Goal: Task Accomplishment & Management: Use online tool/utility

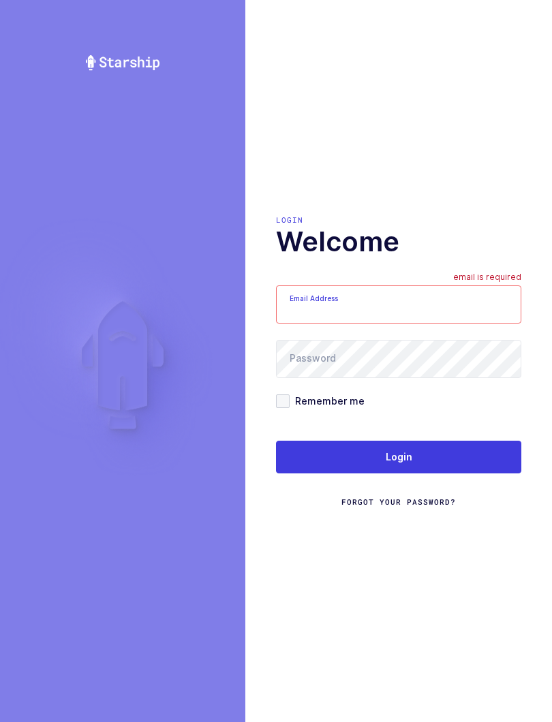
type input "[EMAIL_ADDRESS][DOMAIN_NAME]"
click at [422, 456] on button "Login" at bounding box center [398, 457] width 245 height 33
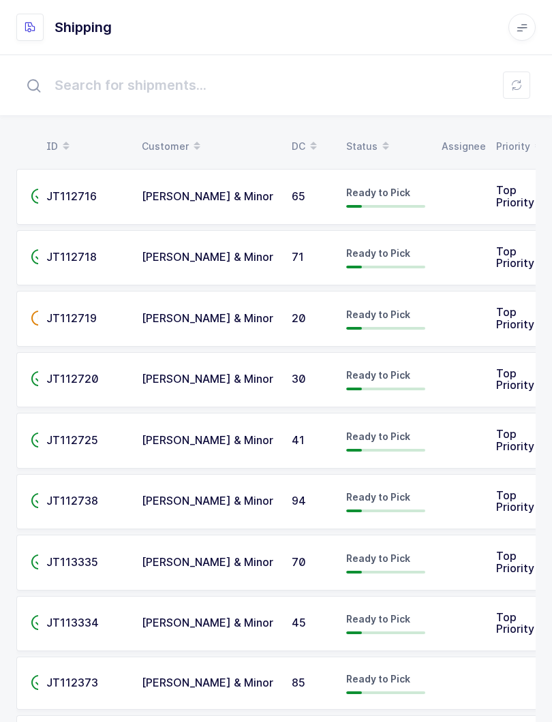
click at [378, 129] on table "ID Customer DC Status Assignee Priority" at bounding box center [279, 146] width 526 height 34
click at [377, 144] on span at bounding box center [385, 146] width 16 height 23
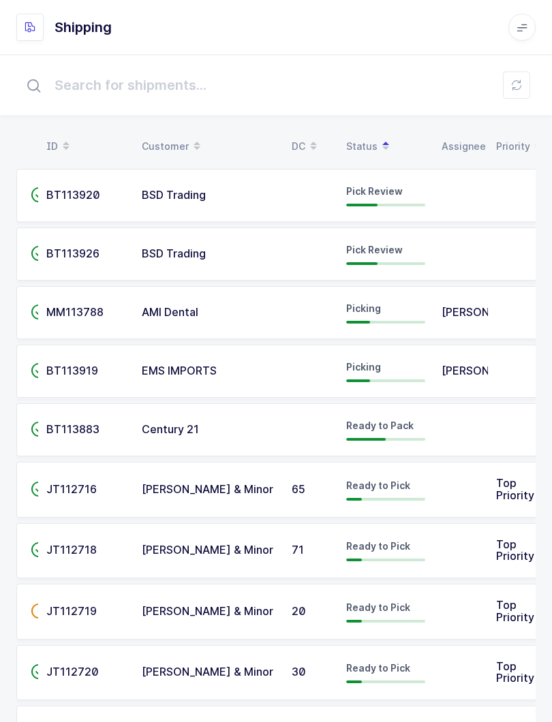
click at [182, 200] on span "BSD Trading" at bounding box center [174, 195] width 64 height 14
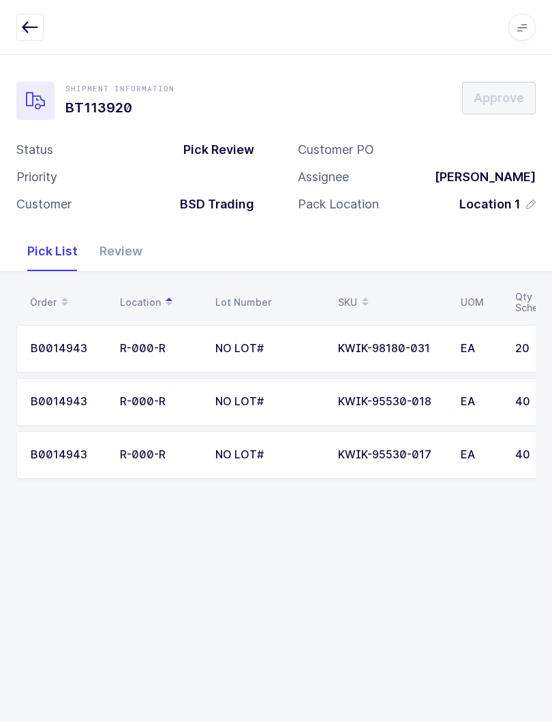
click at [28, 33] on icon "button" at bounding box center [30, 27] width 16 height 16
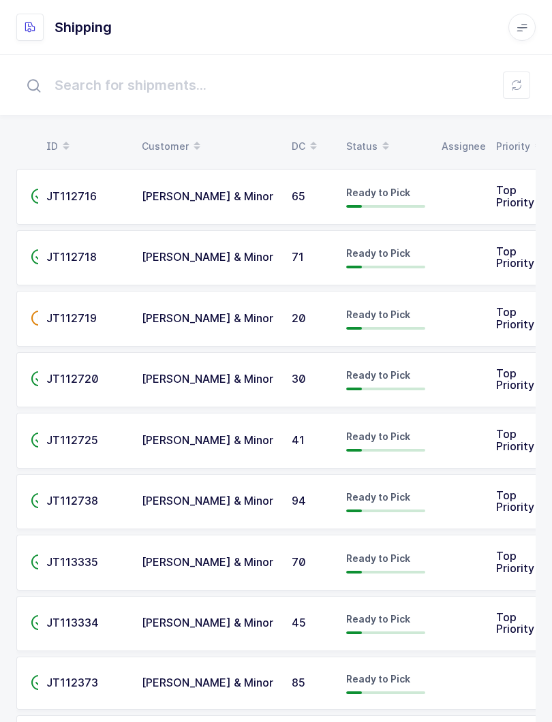
click at [367, 140] on div "Status" at bounding box center [385, 146] width 79 height 23
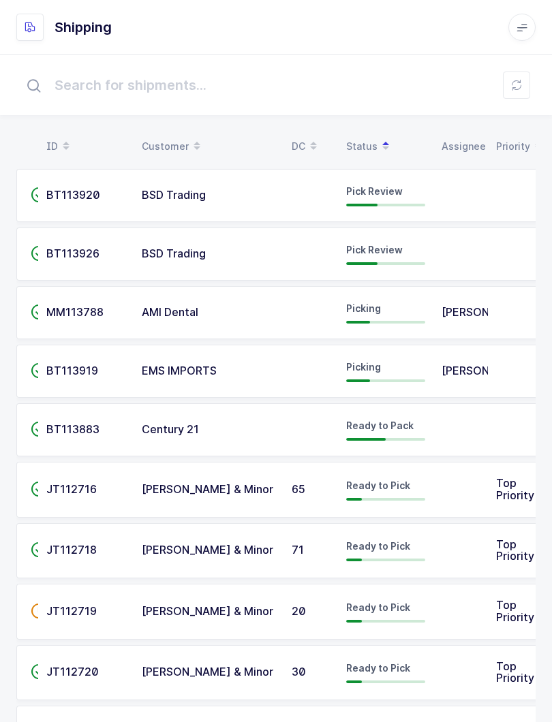
click at [377, 253] on span "Pick Review" at bounding box center [374, 250] width 57 height 12
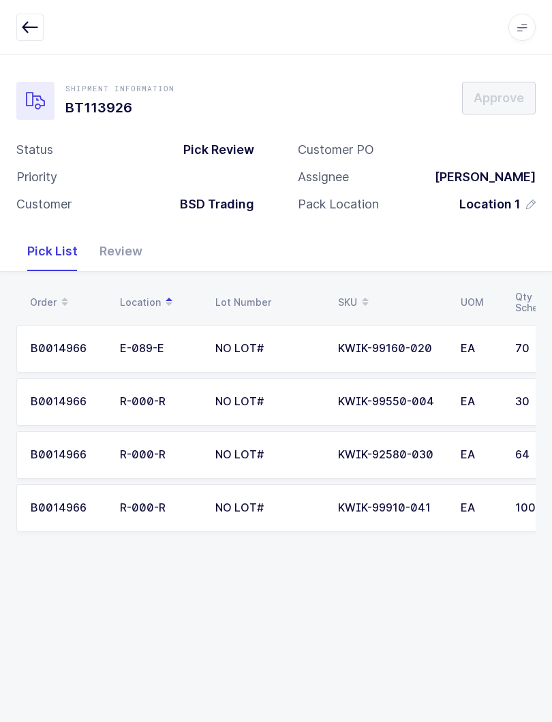
click at [33, 29] on icon "button" at bounding box center [30, 27] width 16 height 16
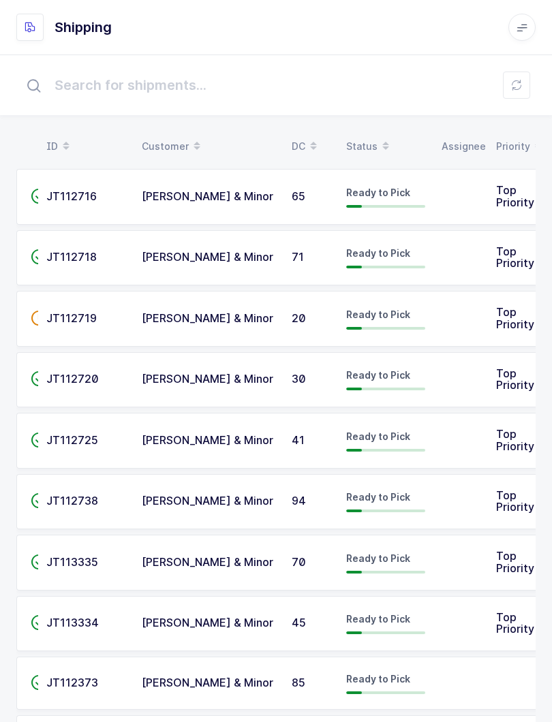
click at [367, 140] on div "Status" at bounding box center [385, 146] width 79 height 23
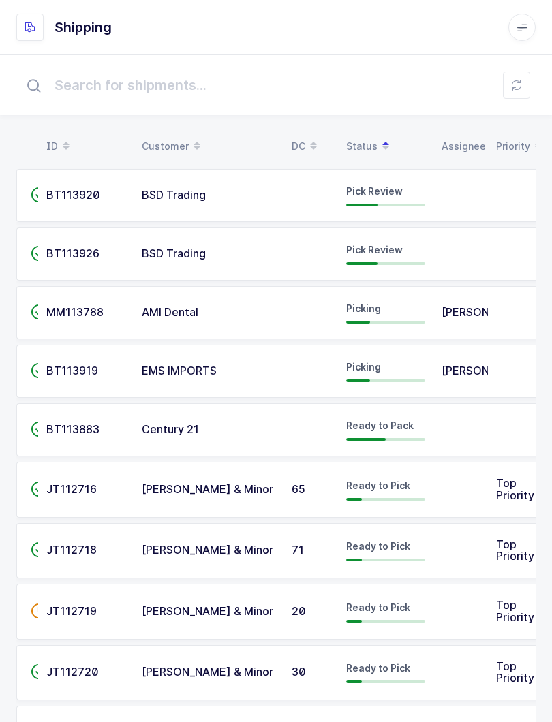
click at [386, 203] on div "Pick Review" at bounding box center [385, 196] width 79 height 22
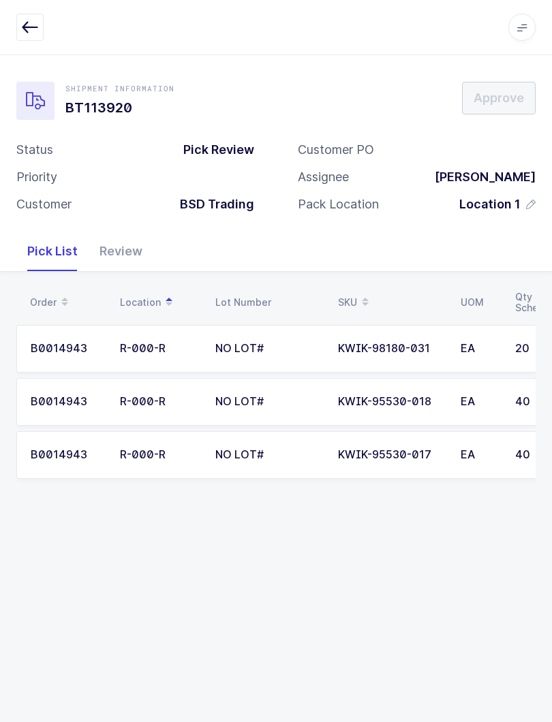
click at [31, 26] on icon "button" at bounding box center [30, 27] width 16 height 16
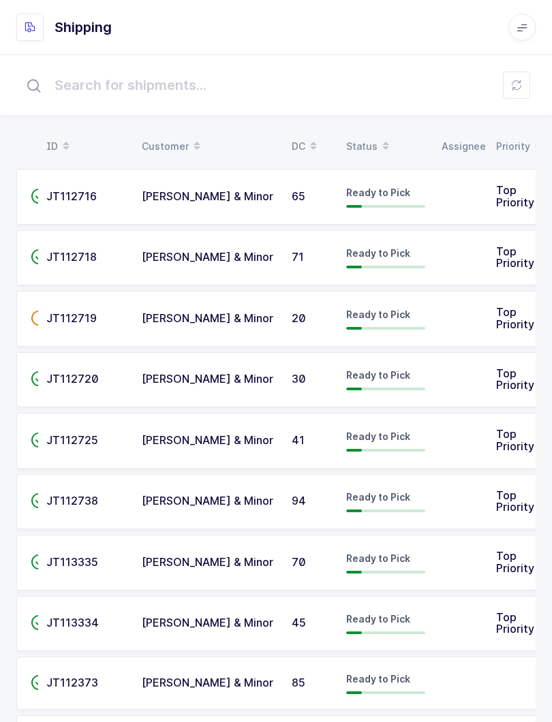
click at [387, 141] on icon at bounding box center [385, 141] width 7 height 7
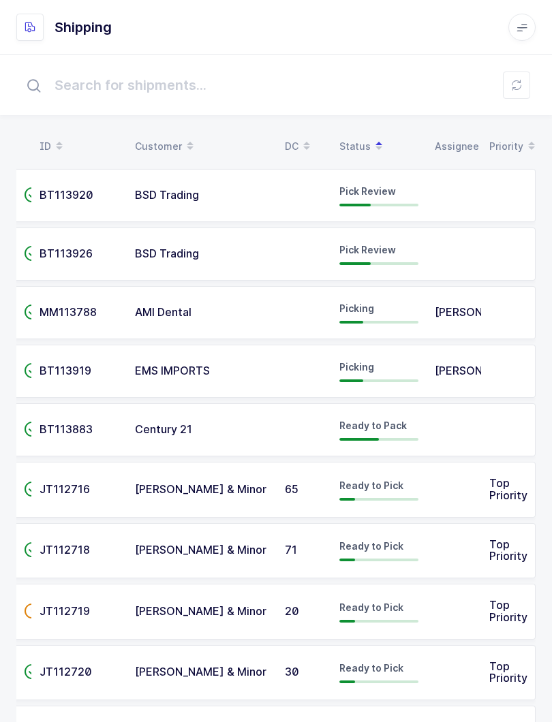
scroll to position [0, 7]
click at [446, 262] on td at bounding box center [453, 254] width 55 height 53
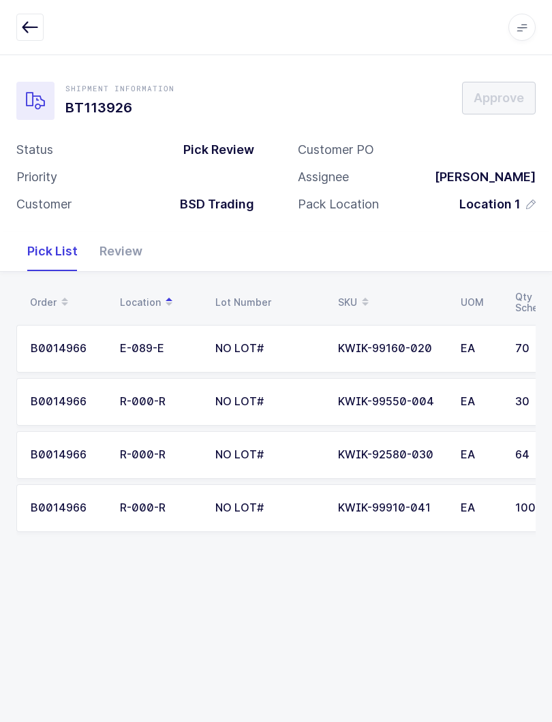
click at [125, 252] on div "Review" at bounding box center [121, 252] width 65 height 40
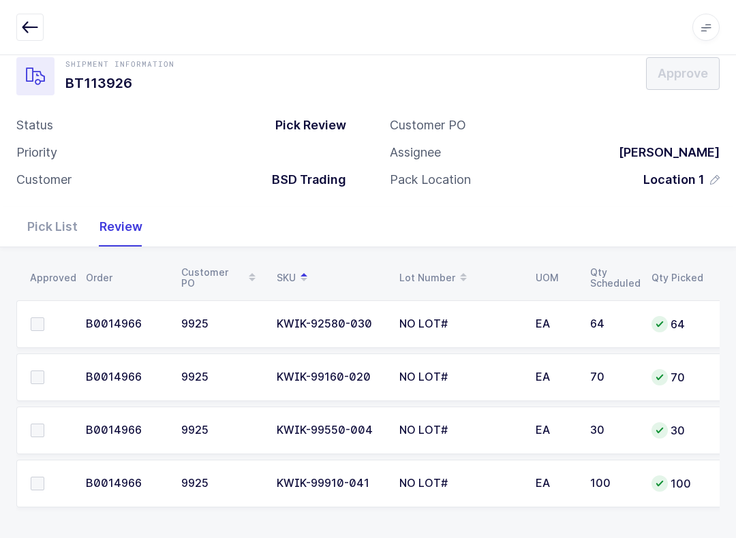
click at [40, 318] on span at bounding box center [38, 324] width 14 height 14
click at [44, 317] on input "checkbox" at bounding box center [44, 317] width 0 height 0
click at [50, 486] on label at bounding box center [50, 484] width 39 height 14
click at [44, 477] on input "checkbox" at bounding box center [44, 477] width 0 height 0
click at [39, 424] on span at bounding box center [38, 431] width 14 height 14
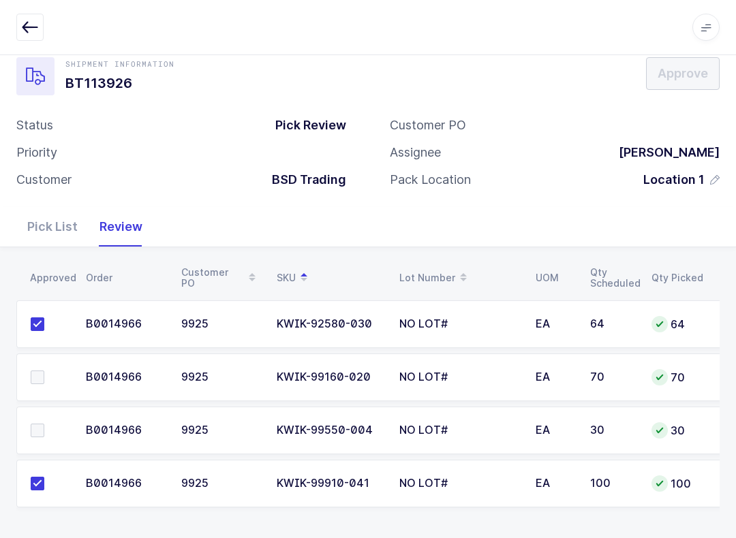
click at [44, 424] on input "checkbox" at bounding box center [44, 424] width 0 height 0
click at [46, 371] on label at bounding box center [50, 378] width 39 height 14
click at [44, 371] on input "checkbox" at bounding box center [44, 371] width 0 height 0
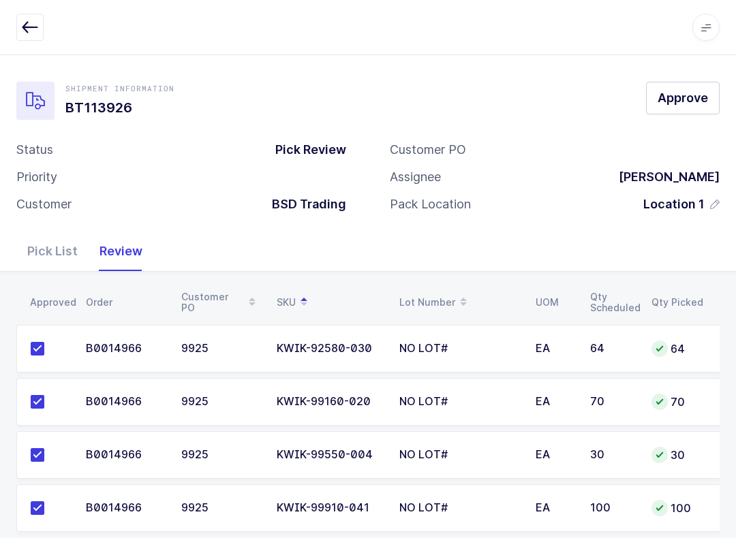
click at [551, 96] on span "Approve" at bounding box center [682, 97] width 50 height 17
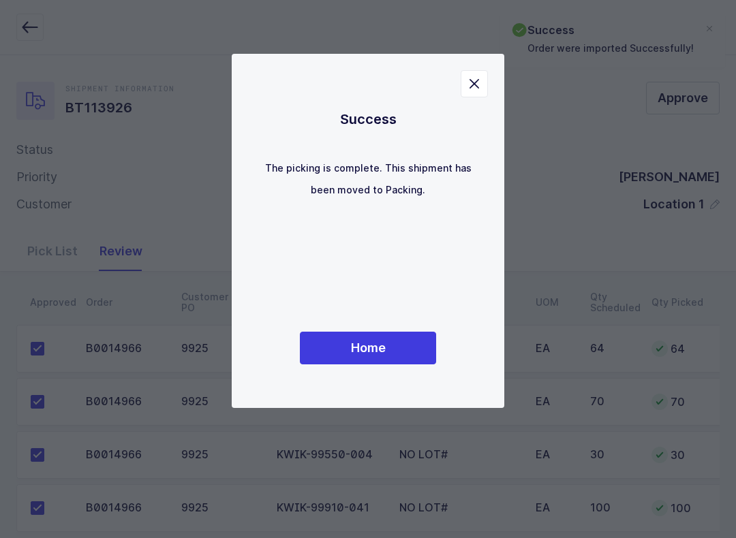
click at [365, 335] on button "Home" at bounding box center [368, 348] width 136 height 33
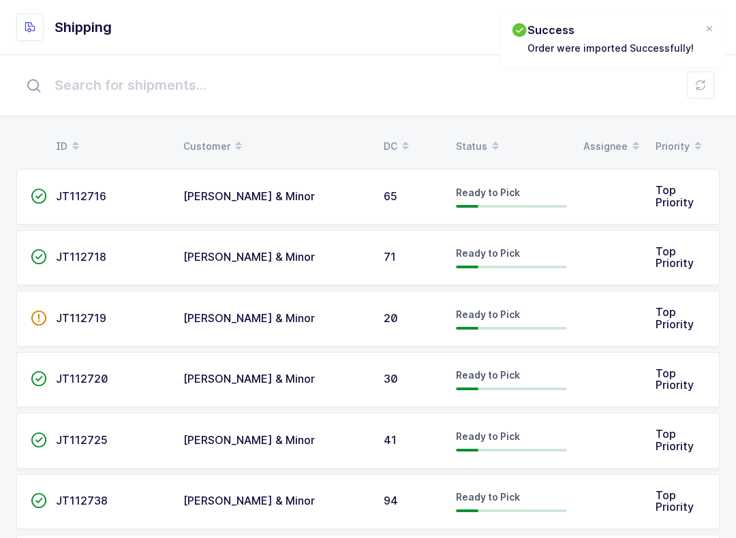
click at [471, 141] on div "Status" at bounding box center [511, 146] width 111 height 23
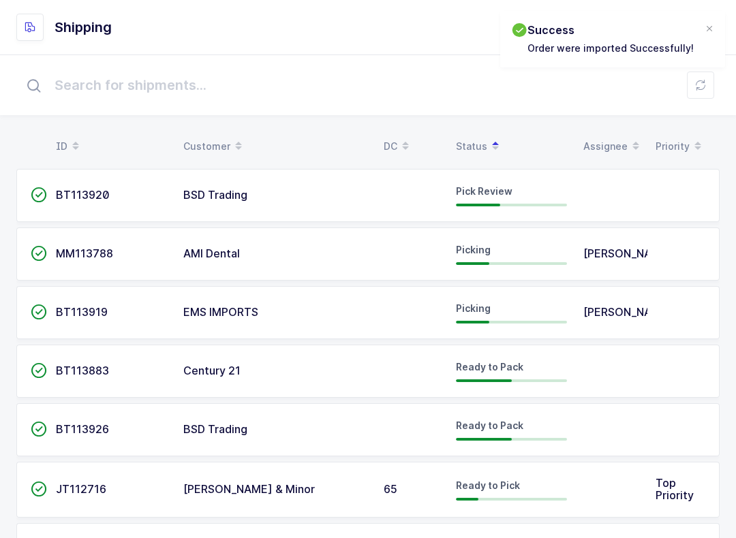
click at [382, 198] on td at bounding box center [411, 195] width 72 height 53
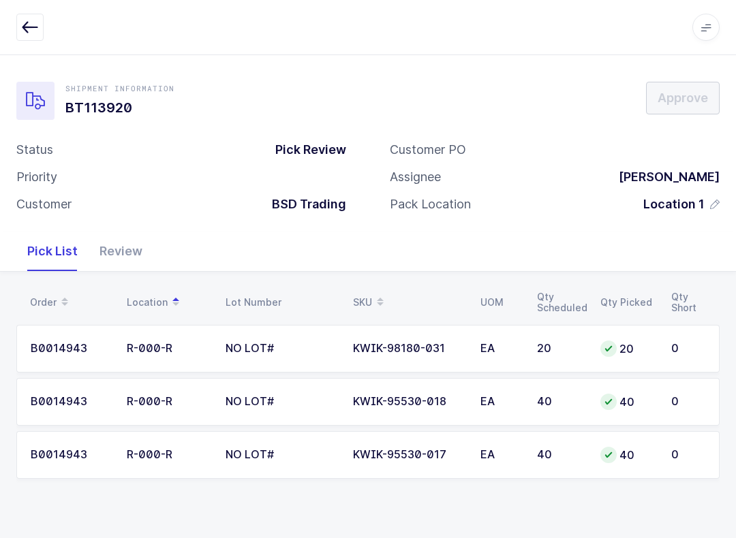
click at [118, 251] on div "Review" at bounding box center [121, 252] width 65 height 40
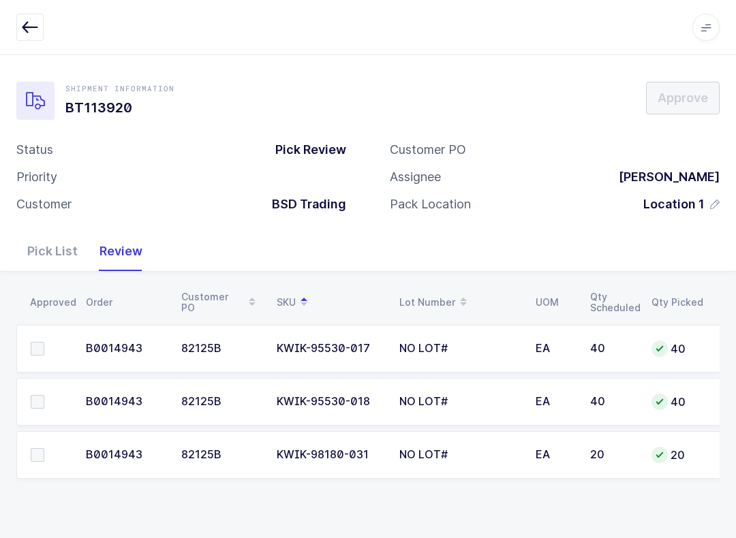
click at [37, 456] on span at bounding box center [38, 455] width 14 height 14
click at [44, 448] on input "checkbox" at bounding box center [44, 448] width 0 height 0
click at [41, 350] on span at bounding box center [38, 349] width 14 height 14
click at [44, 342] on input "checkbox" at bounding box center [44, 342] width 0 height 0
click at [35, 405] on span at bounding box center [38, 402] width 14 height 14
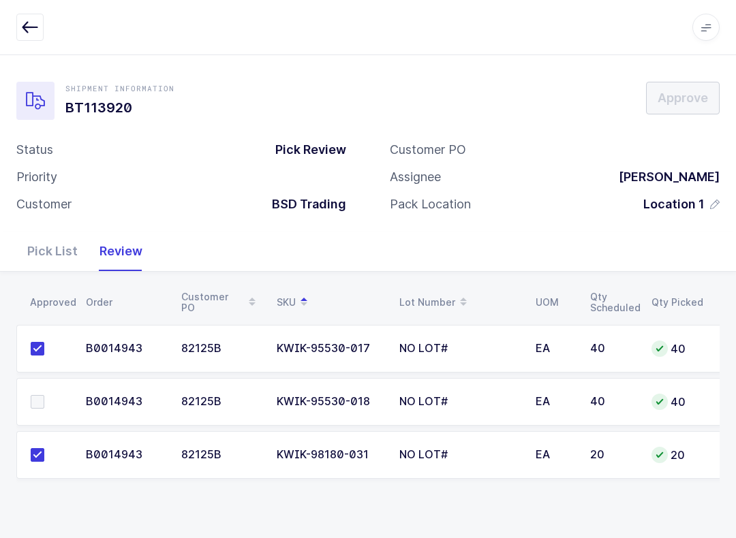
click at [44, 395] on input "checkbox" at bounding box center [44, 395] width 0 height 0
click at [551, 103] on span "Approve" at bounding box center [682, 97] width 50 height 17
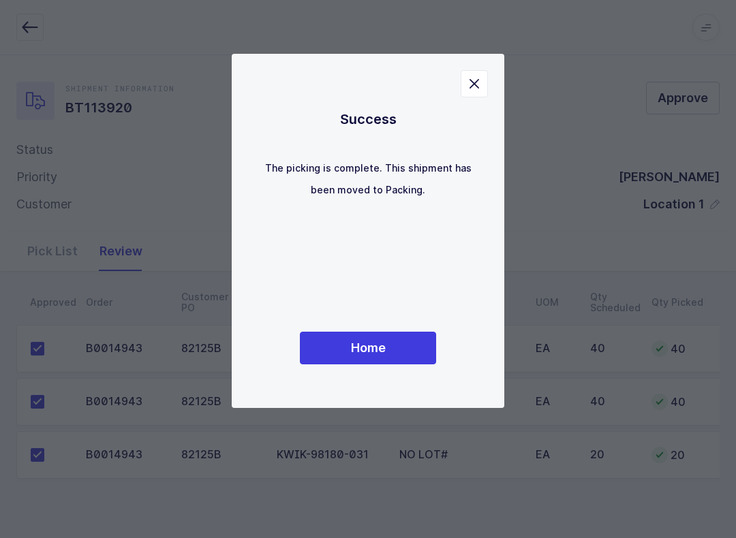
click at [371, 332] on button "Home" at bounding box center [368, 348] width 136 height 33
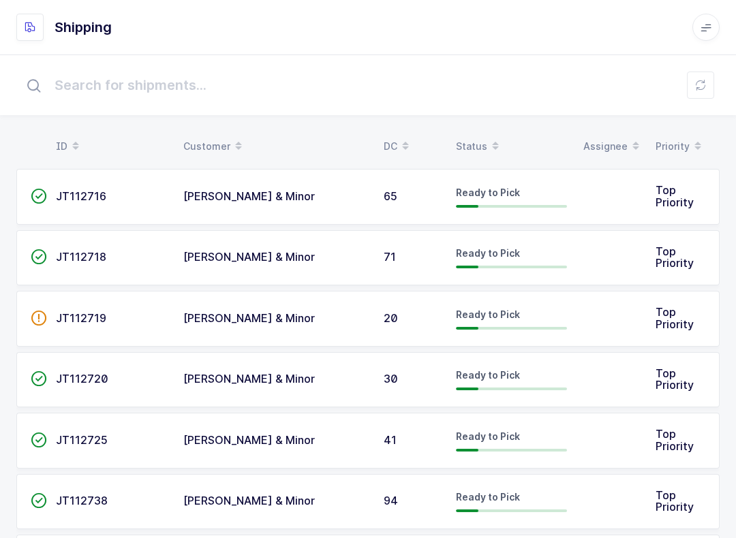
click at [491, 136] on span at bounding box center [495, 146] width 16 height 23
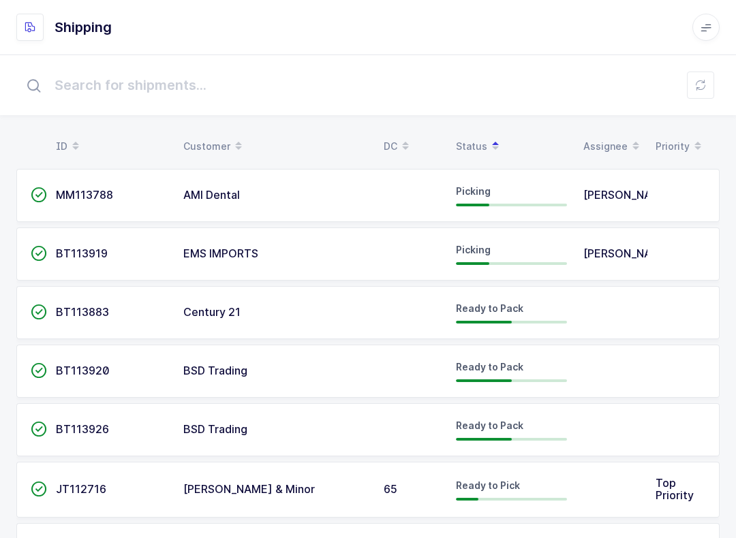
click at [551, 82] on input "text" at bounding box center [367, 85] width 703 height 44
click at [551, 101] on input "text" at bounding box center [367, 85] width 703 height 44
click at [551, 73] on button at bounding box center [700, 85] width 27 height 27
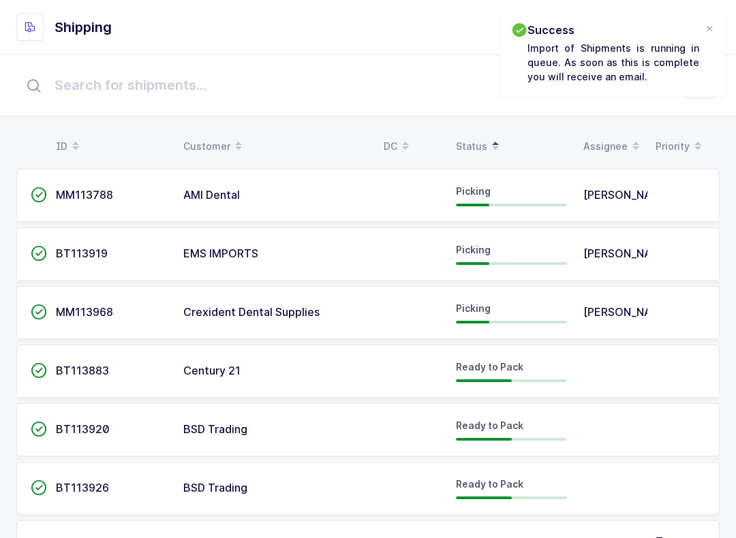
click at [551, 22] on div "Success Import of Shipments is running in queue. As soon as this is complete yo…" at bounding box center [612, 53] width 225 height 85
click at [551, 25] on div at bounding box center [709, 29] width 11 height 12
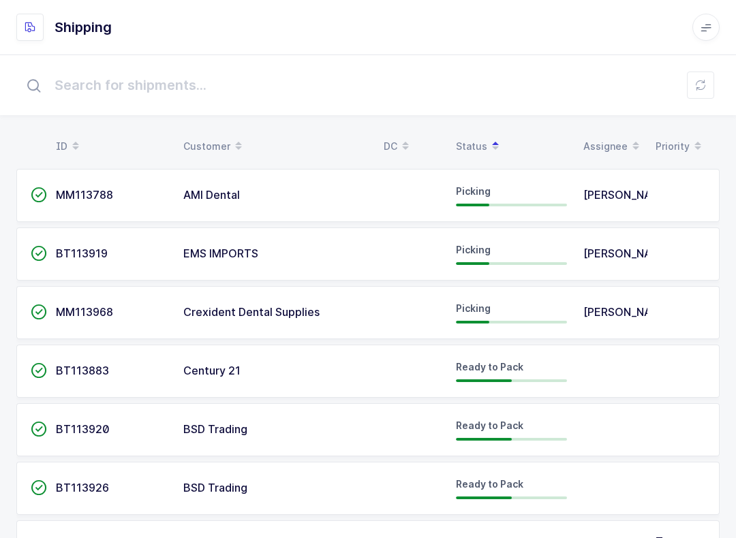
click at [551, 87] on icon at bounding box center [700, 85] width 11 height 11
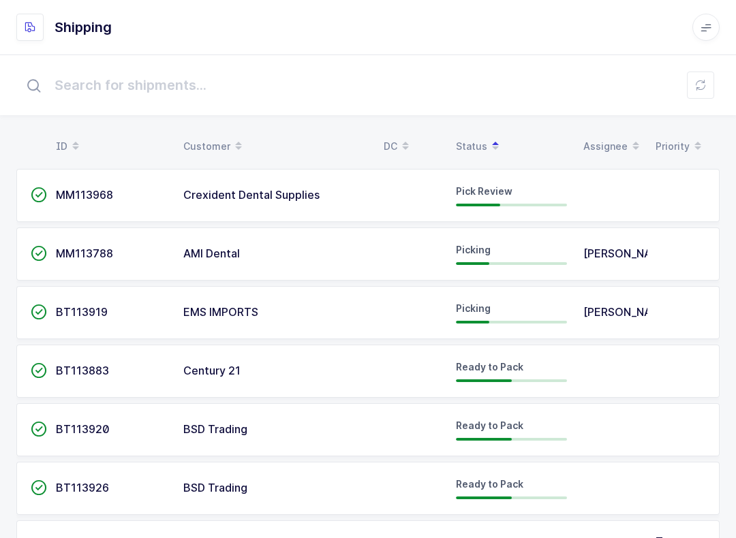
click at [274, 196] on span "Crexident Dental Supplies" at bounding box center [251, 195] width 136 height 14
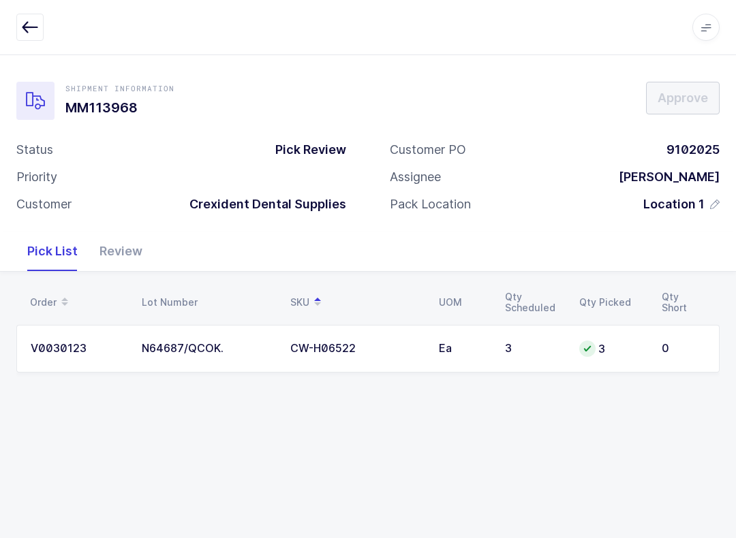
click at [127, 253] on div "Review" at bounding box center [121, 252] width 65 height 40
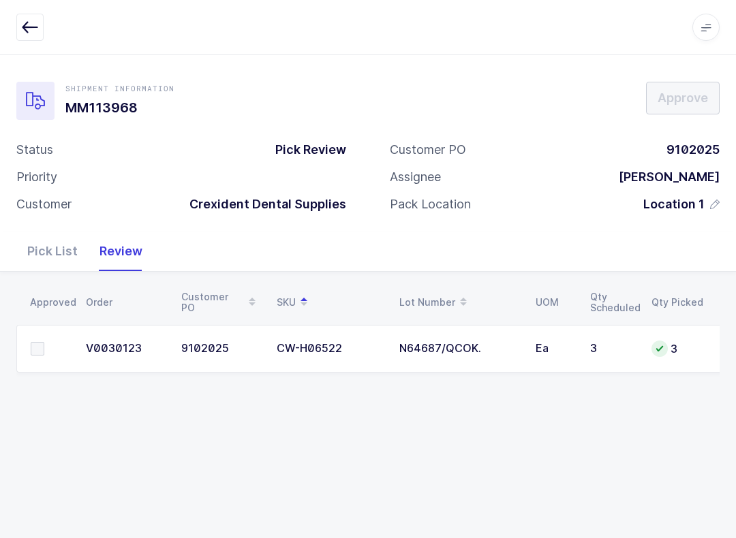
click at [47, 342] on label at bounding box center [50, 349] width 39 height 14
click at [44, 342] on input "checkbox" at bounding box center [44, 342] width 0 height 0
click at [551, 95] on span "Approve" at bounding box center [682, 97] width 50 height 17
click at [29, 32] on icon "button" at bounding box center [30, 27] width 16 height 16
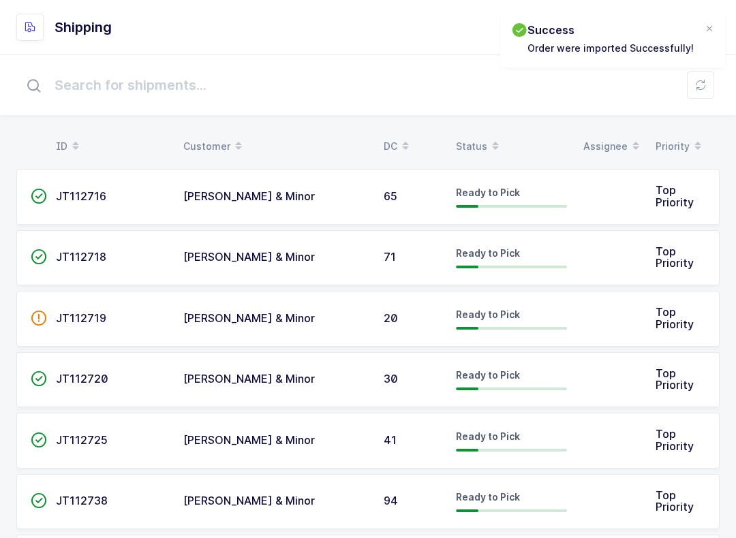
click at [472, 131] on table "ID Customer DC Status Assignee Priority" at bounding box center [367, 146] width 703 height 34
click at [487, 144] on span at bounding box center [495, 146] width 16 height 23
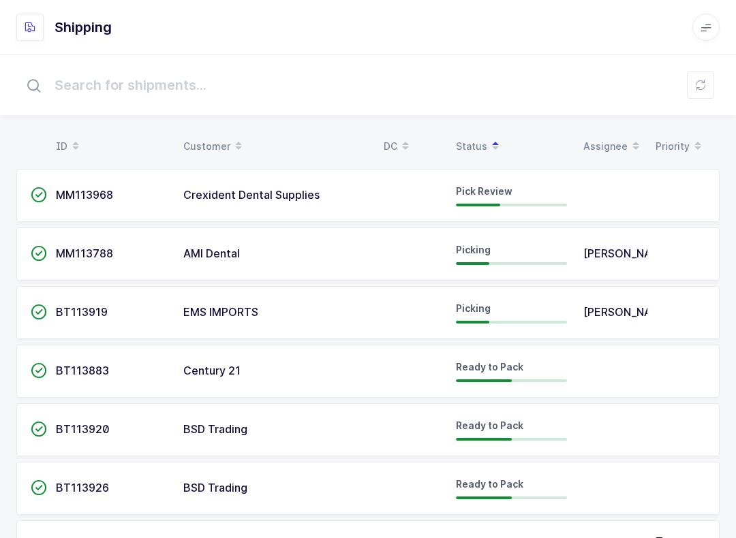
click at [551, 83] on icon at bounding box center [700, 85] width 11 height 11
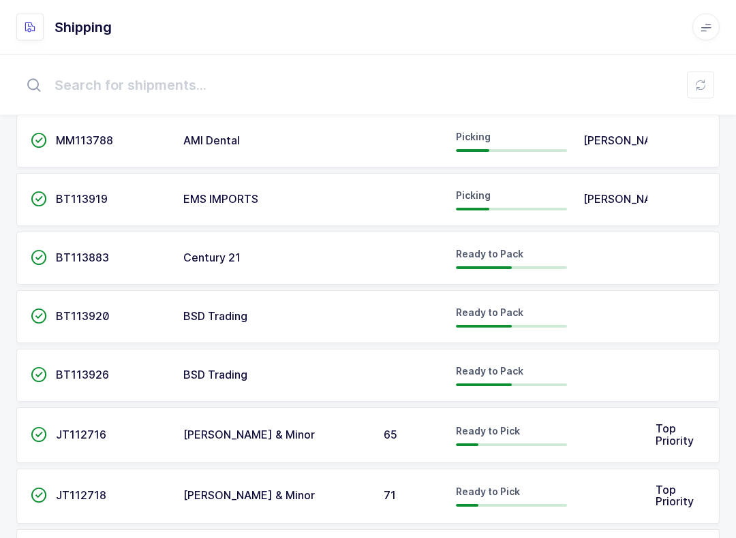
scroll to position [113, 0]
click at [495, 314] on span "Ready to Pack" at bounding box center [489, 313] width 67 height 12
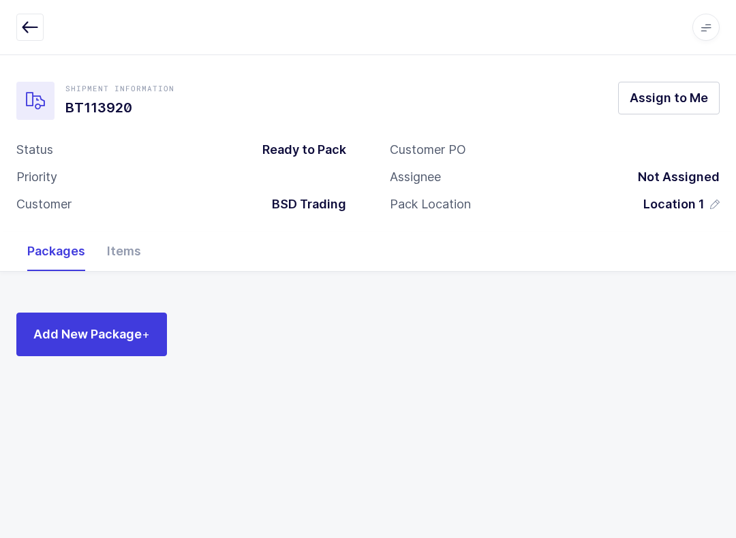
click at [129, 236] on div "Items" at bounding box center [124, 252] width 56 height 40
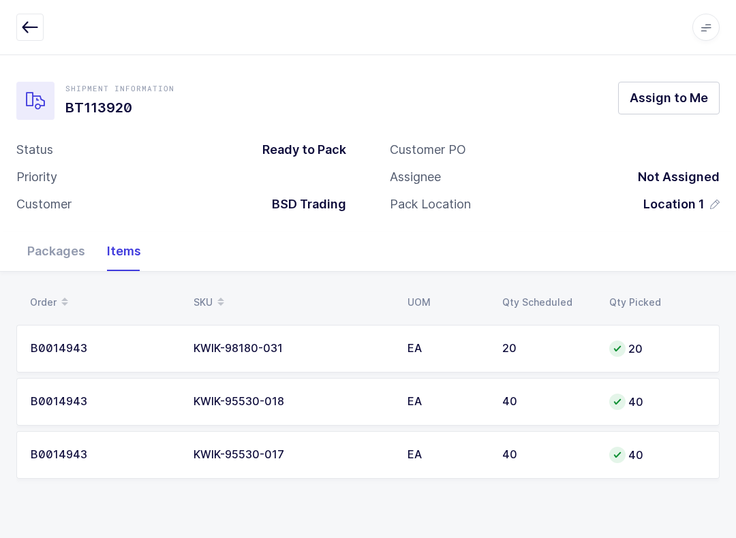
click at [31, 33] on icon "button" at bounding box center [30, 27] width 16 height 16
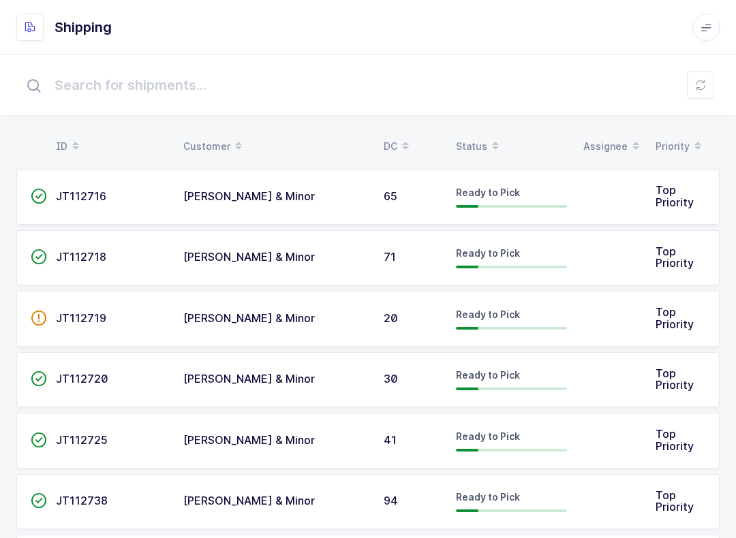
click at [492, 142] on icon at bounding box center [495, 141] width 7 height 7
